Goal: Obtain resource: Obtain resource

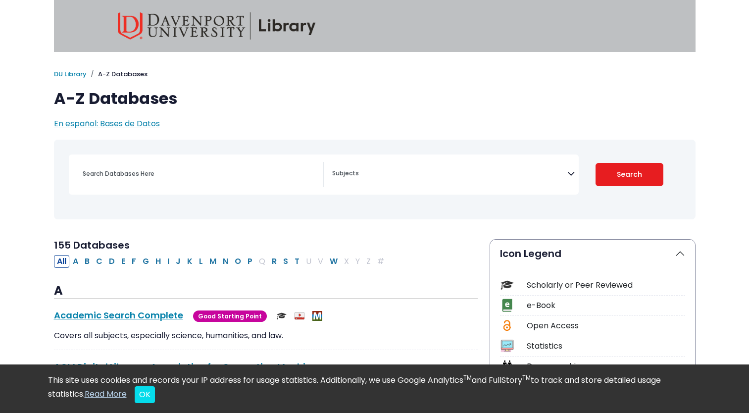
select select "Database Subject Filter"
click at [246, 166] on input "Search database by title or keyword" at bounding box center [200, 173] width 247 height 14
click at [141, 393] on button "OK" at bounding box center [145, 394] width 20 height 17
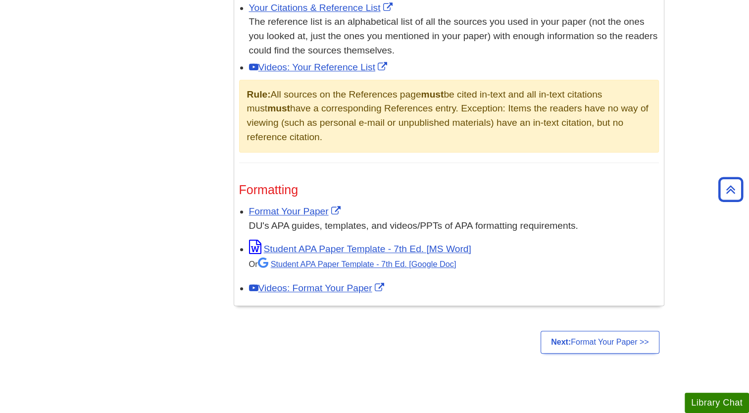
scroll to position [707, 0]
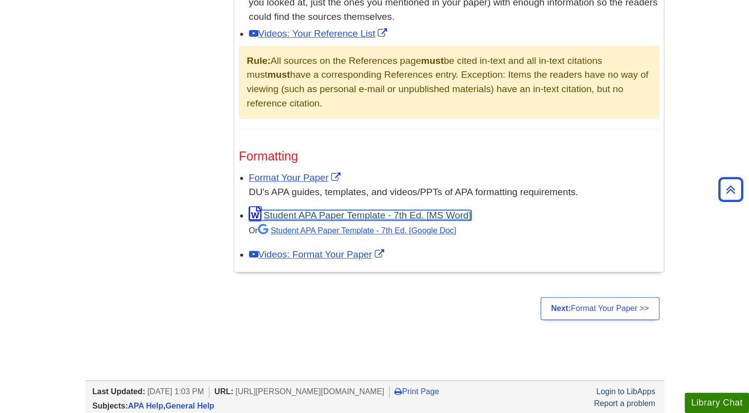
click at [285, 217] on link "Student APA Paper Template - 7th Ed. [MS Word]" at bounding box center [360, 215] width 222 height 10
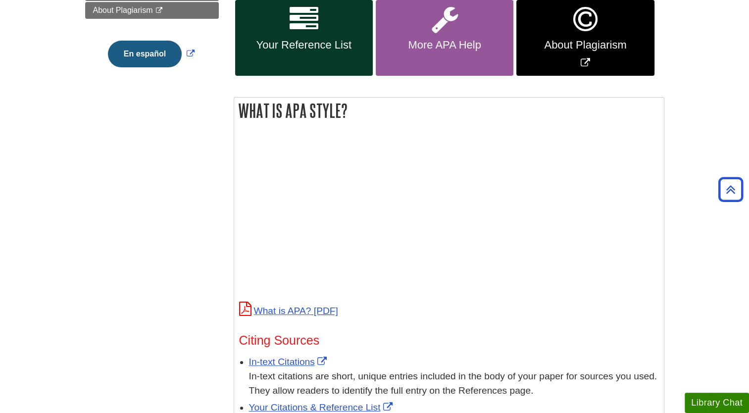
scroll to position [273, 0]
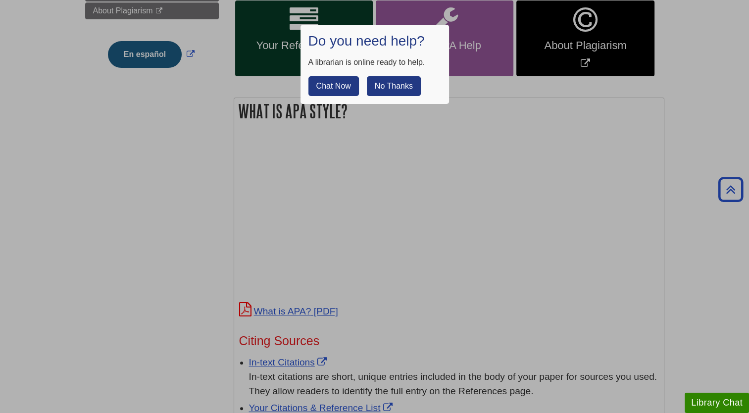
click at [389, 86] on button "No Thanks" at bounding box center [394, 86] width 54 height 20
